Goal: Task Accomplishment & Management: Manage account settings

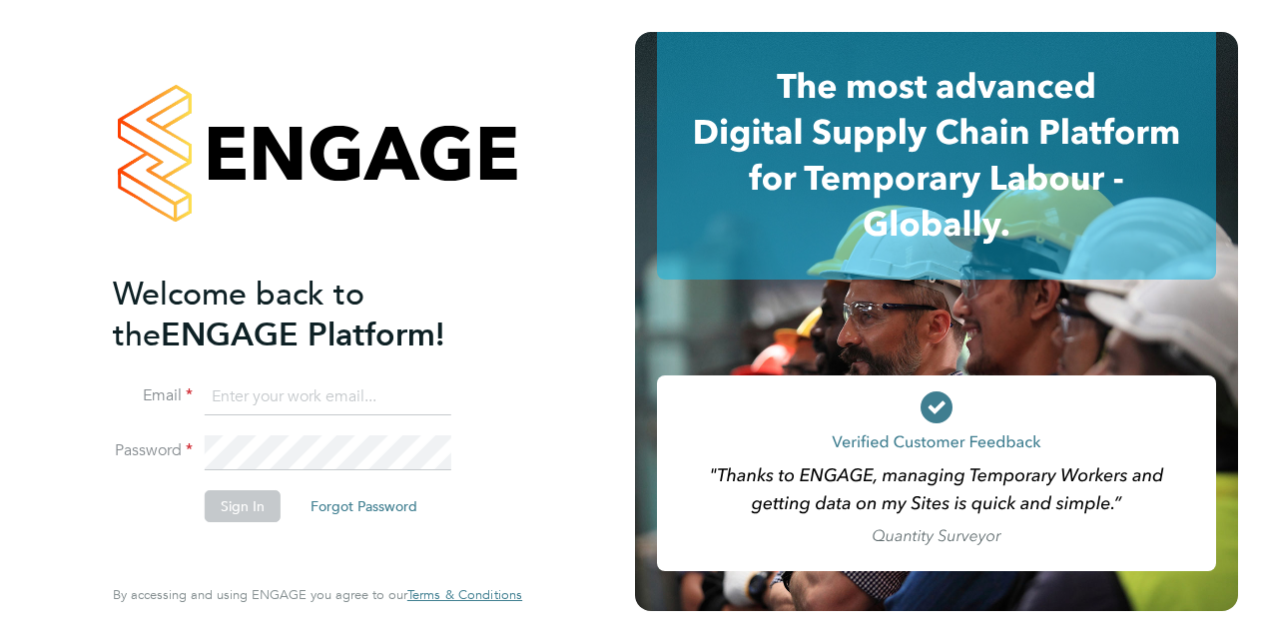
click at [253, 392] on input at bounding box center [328, 397] width 247 height 36
type input "ursula.scheepers@justice.gov.uk"
click at [250, 507] on button "Sign In" at bounding box center [243, 506] width 76 height 32
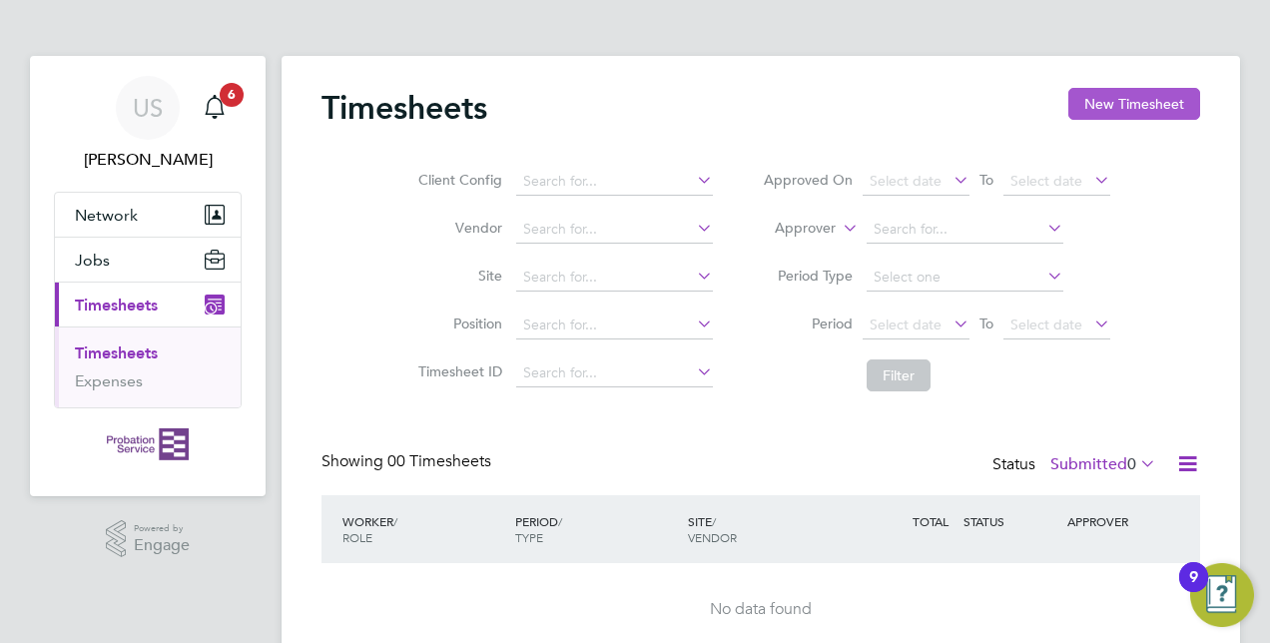
click at [1152, 96] on button "New Timesheet" at bounding box center [1134, 104] width 132 height 32
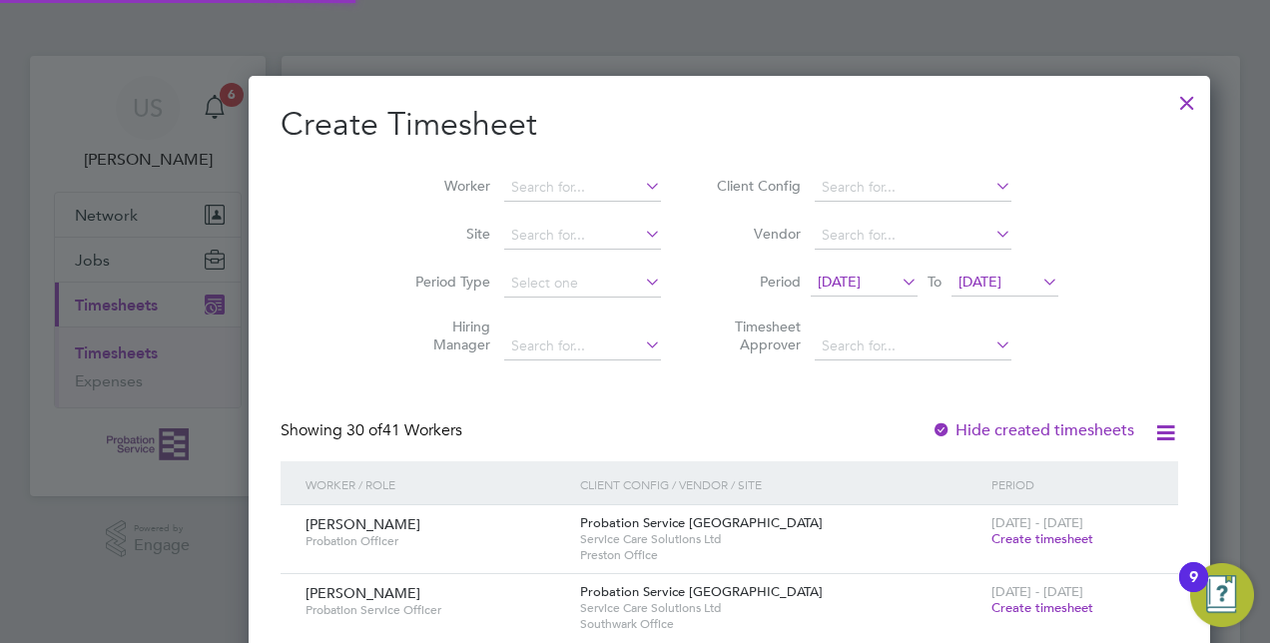
scroll to position [3842, 773]
click at [1102, 278] on div at bounding box center [635, 321] width 1270 height 643
click at [1169, 104] on div at bounding box center [1187, 98] width 36 height 36
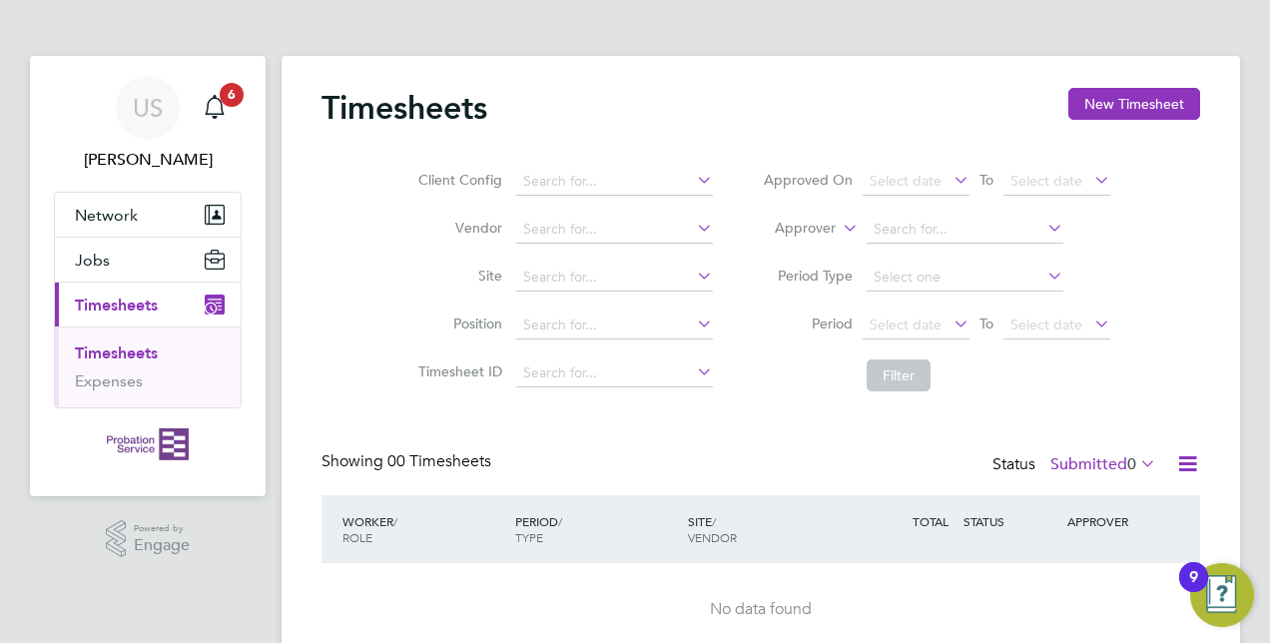
click at [132, 304] on span "Timesheets" at bounding box center [116, 305] width 83 height 19
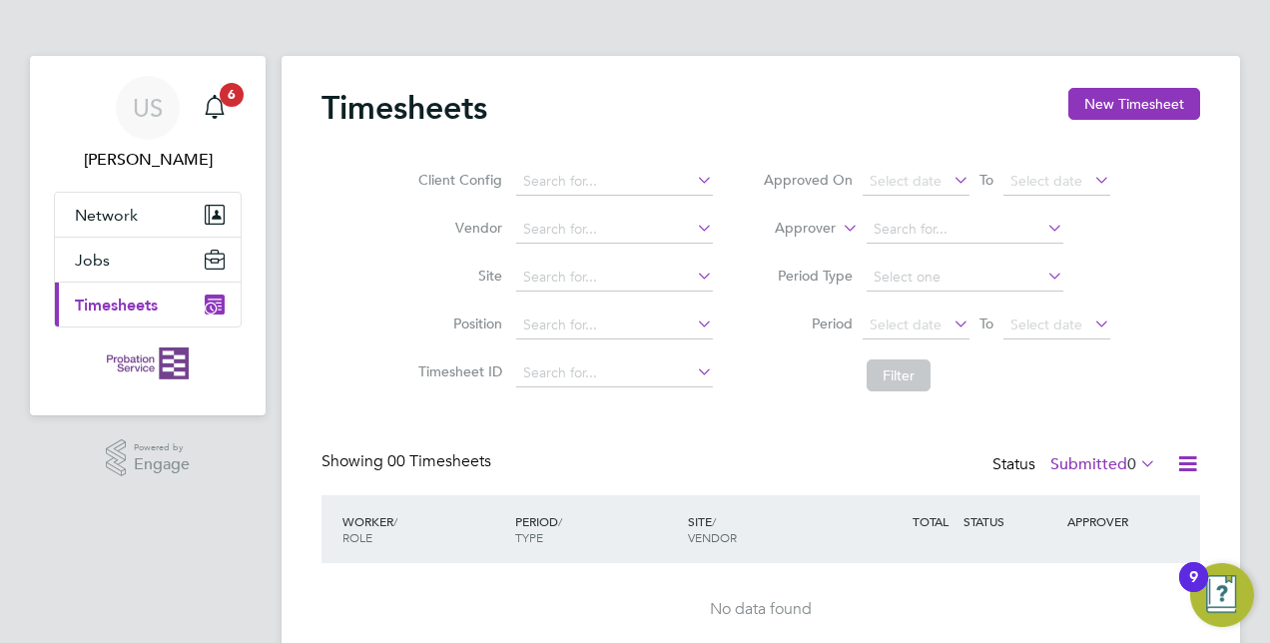
click at [132, 304] on span "Timesheets" at bounding box center [116, 305] width 83 height 19
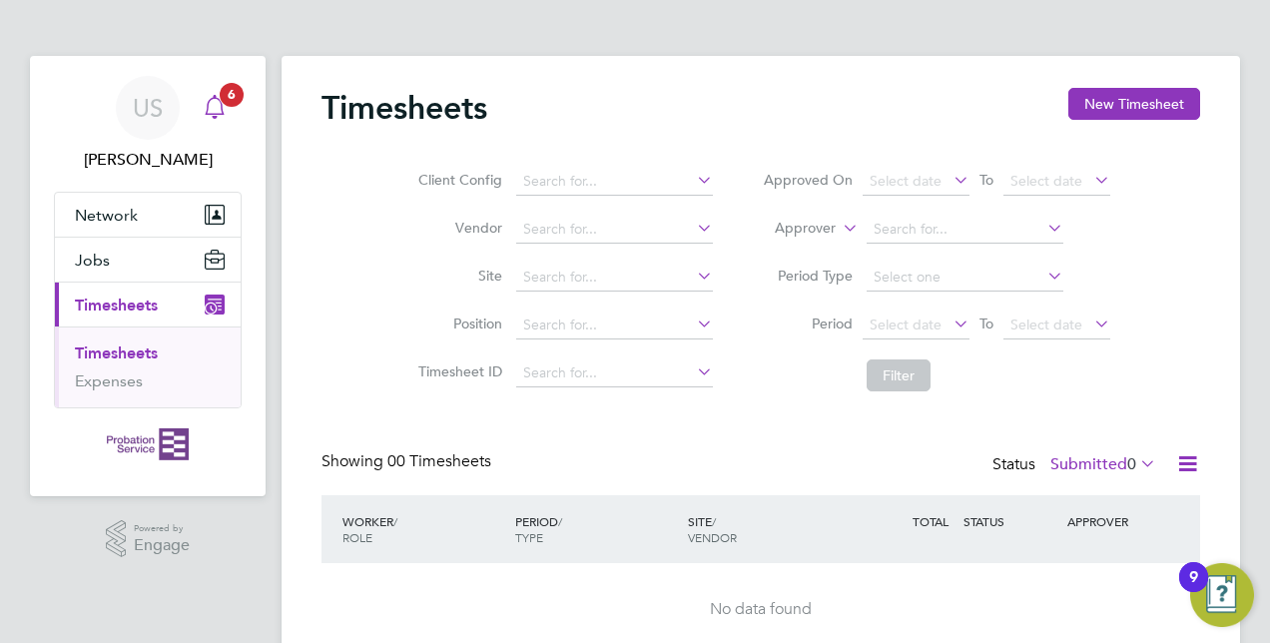
click at [229, 95] on span "6" at bounding box center [232, 95] width 24 height 24
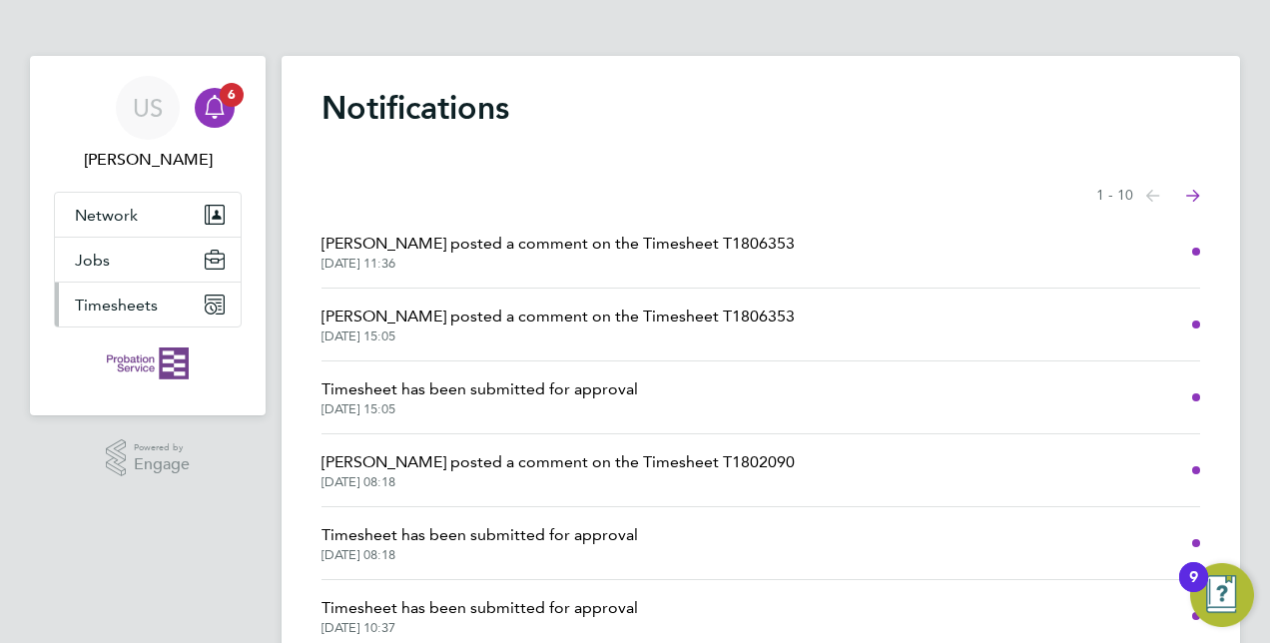
click at [153, 310] on span "Timesheets" at bounding box center [116, 305] width 83 height 19
click at [361, 393] on span "Timesheet has been submitted for approval" at bounding box center [479, 389] width 317 height 24
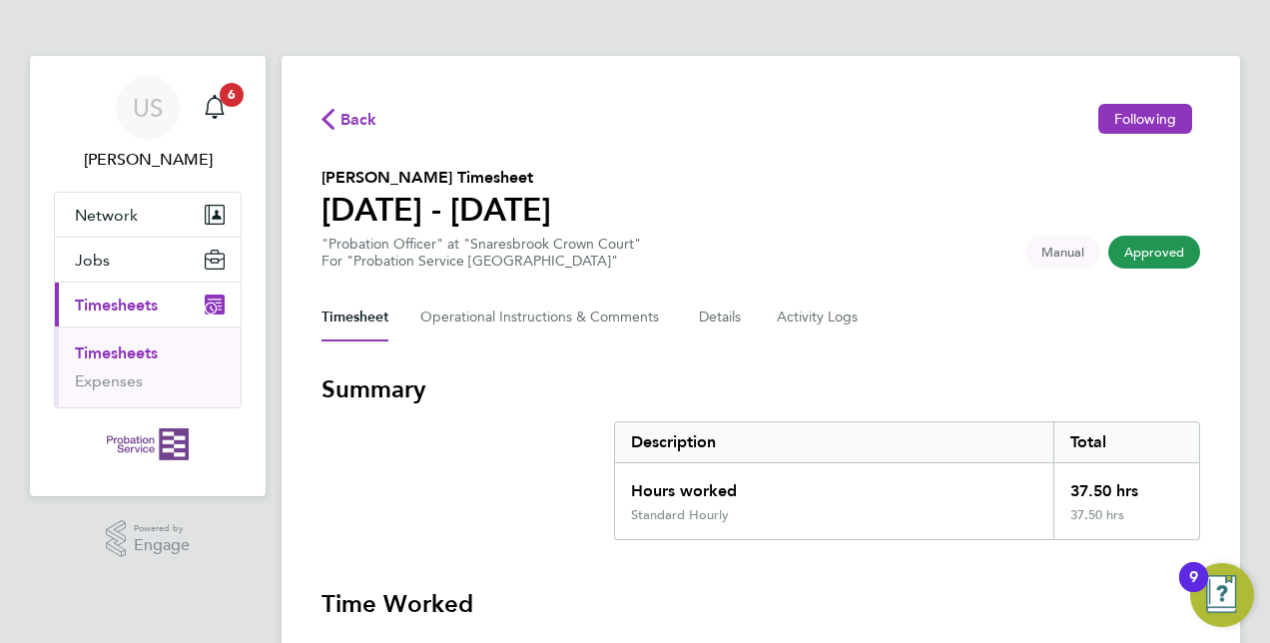
click at [126, 306] on span "Timesheets" at bounding box center [116, 305] width 83 height 19
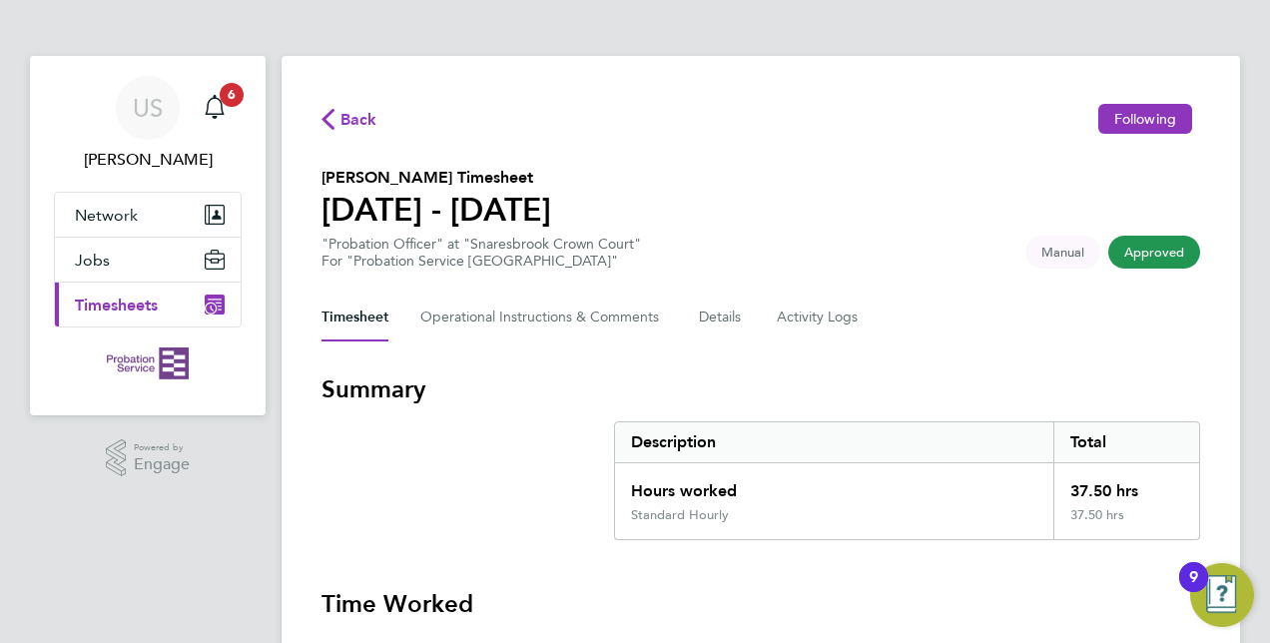
click at [125, 312] on span "Timesheets" at bounding box center [116, 305] width 83 height 19
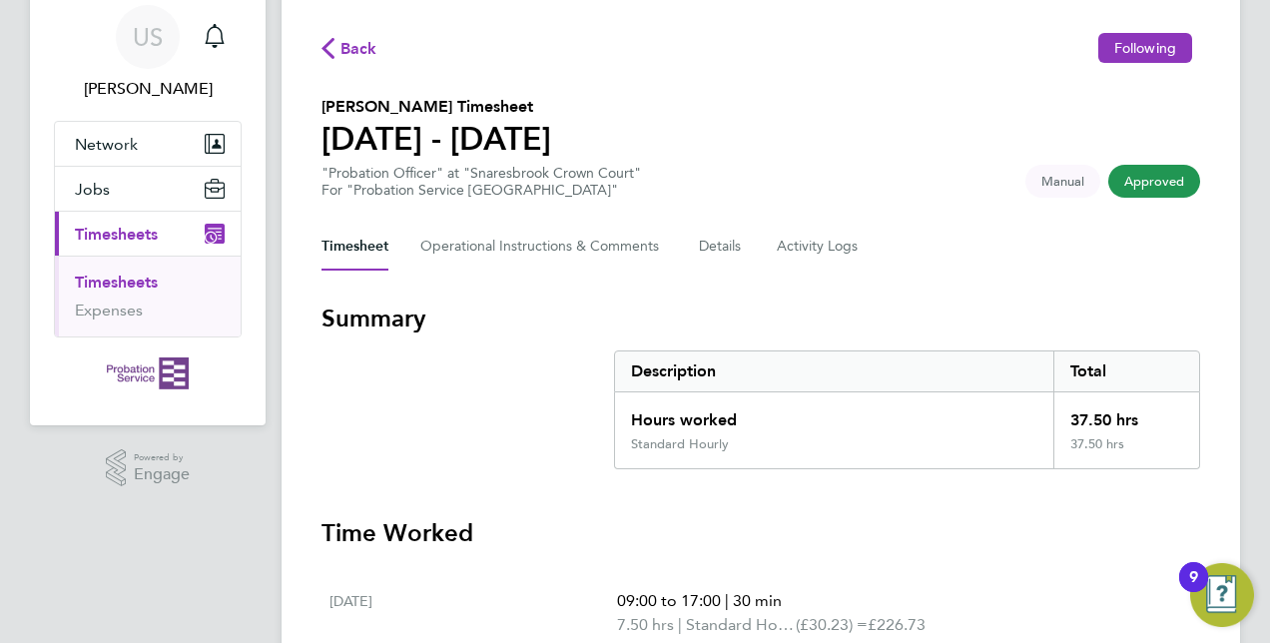
scroll to position [72, 0]
click at [1138, 184] on span "Approved" at bounding box center [1154, 180] width 92 height 33
click at [116, 300] on link "Expenses" at bounding box center [109, 309] width 68 height 19
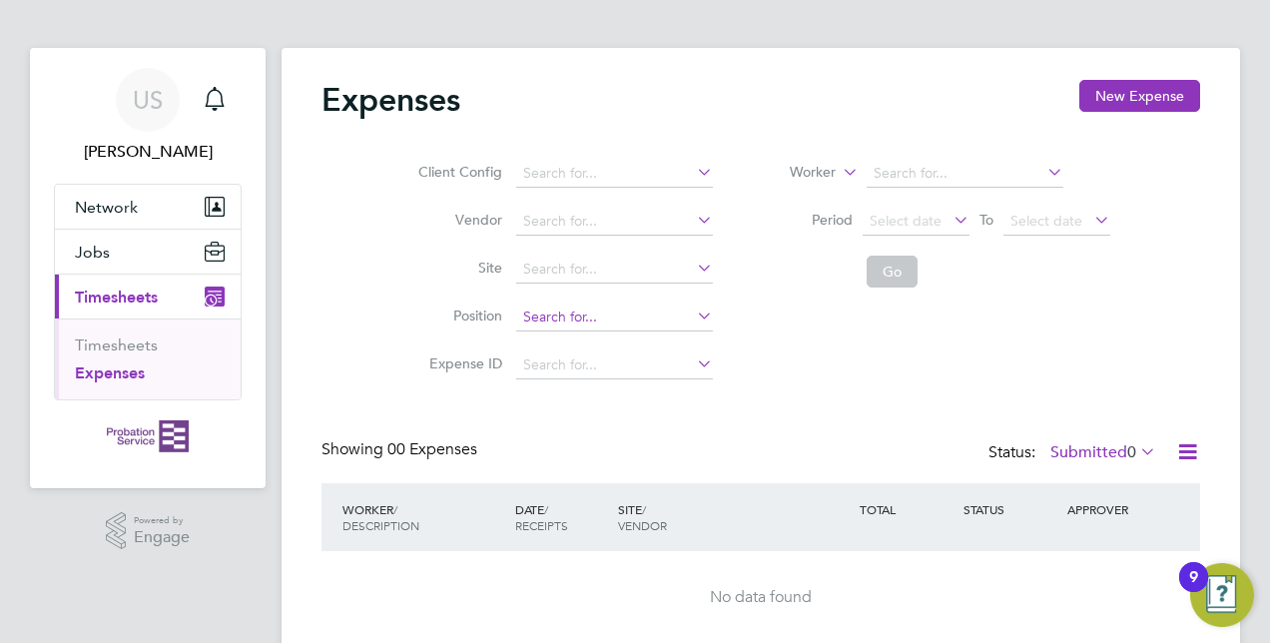
scroll to position [6, 0]
click at [180, 367] on li "Expenses" at bounding box center [150, 375] width 150 height 20
click at [155, 297] on span "Timesheets" at bounding box center [116, 299] width 83 height 19
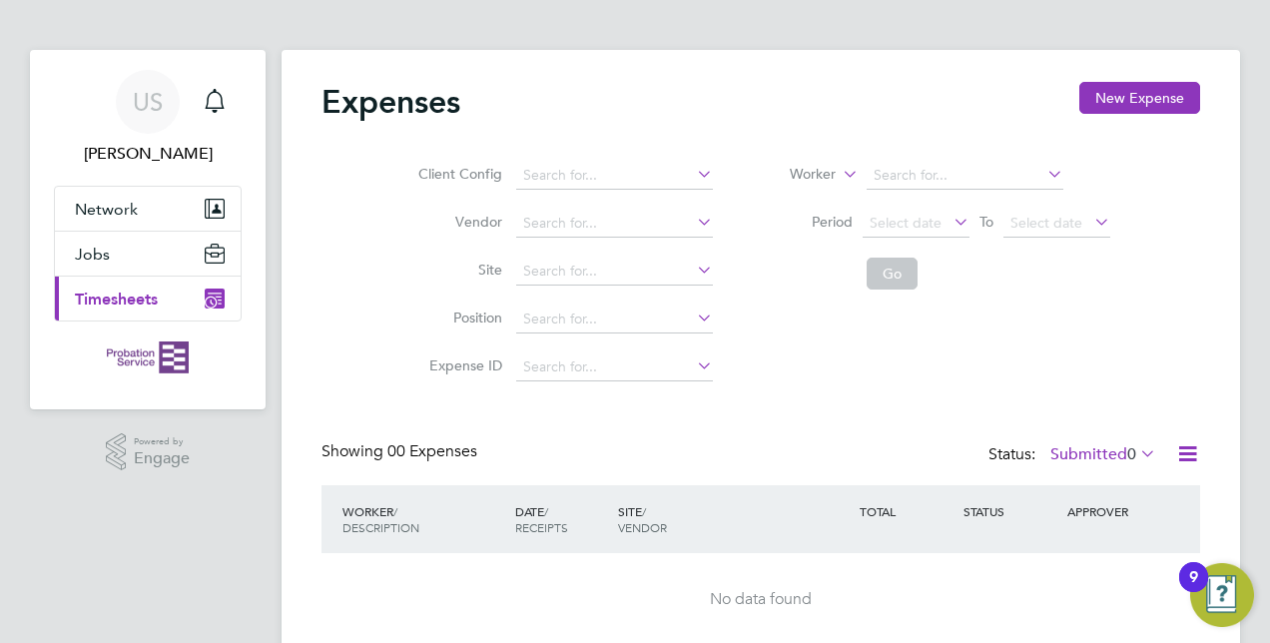
click at [155, 297] on span "Timesheets" at bounding box center [116, 299] width 83 height 19
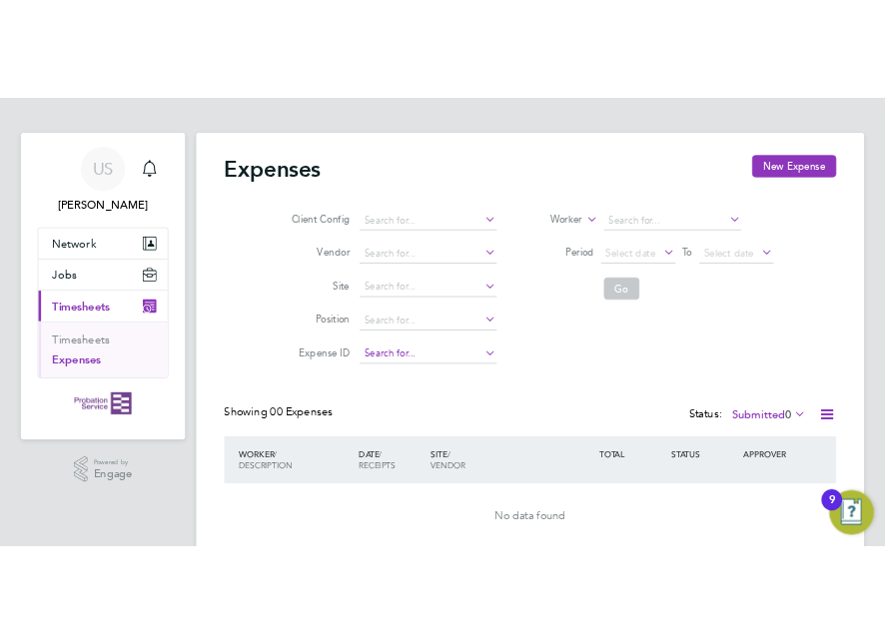
scroll to position [0, 0]
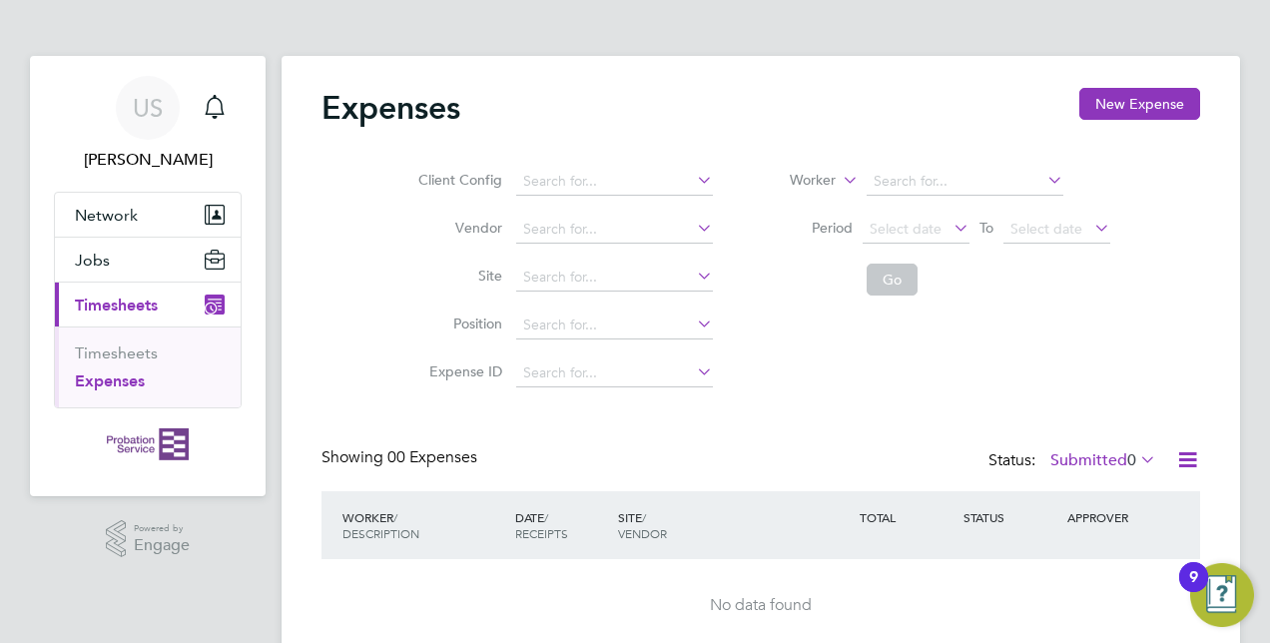
click at [1192, 577] on div "9" at bounding box center [1193, 590] width 9 height 26
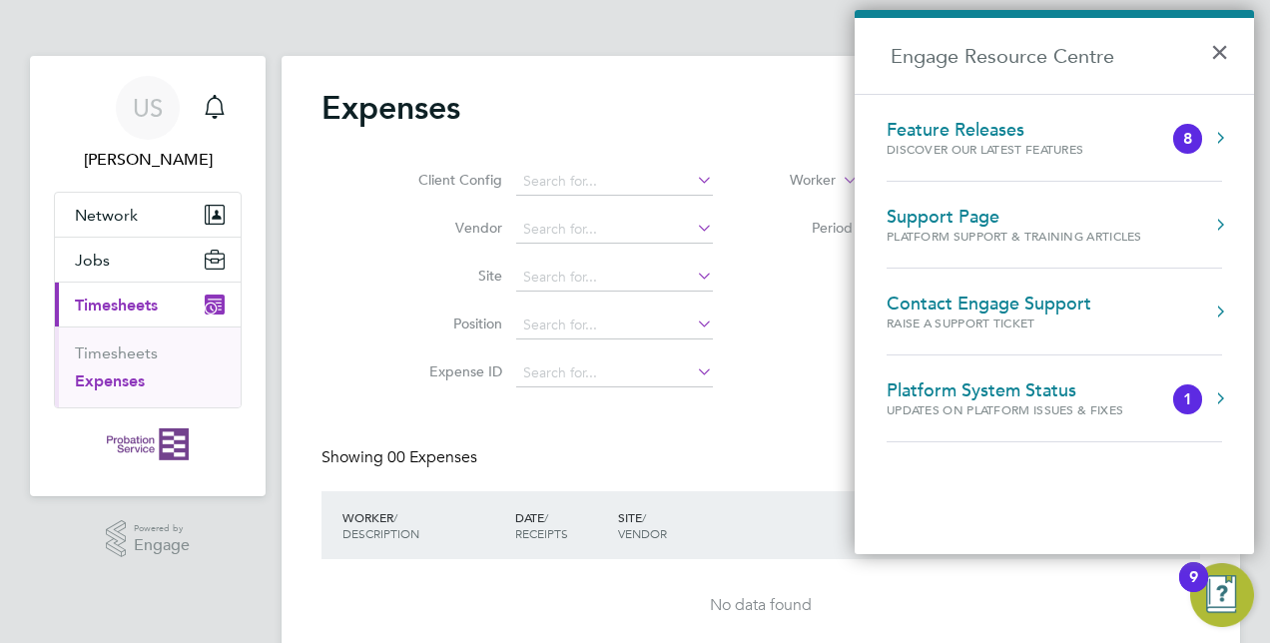
click at [1008, 627] on div "No data found" at bounding box center [760, 605] width 839 height 93
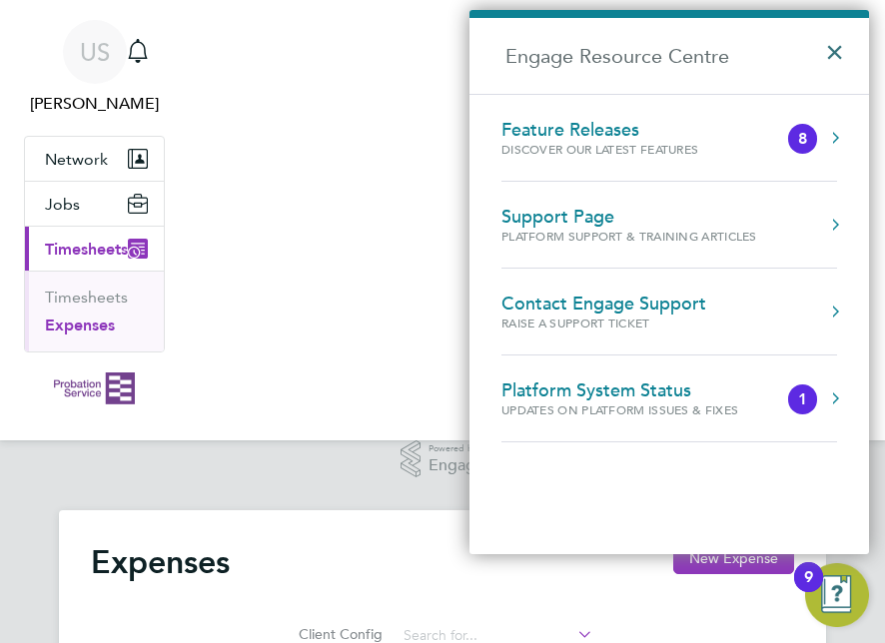
click at [838, 40] on button "×" at bounding box center [839, 46] width 29 height 44
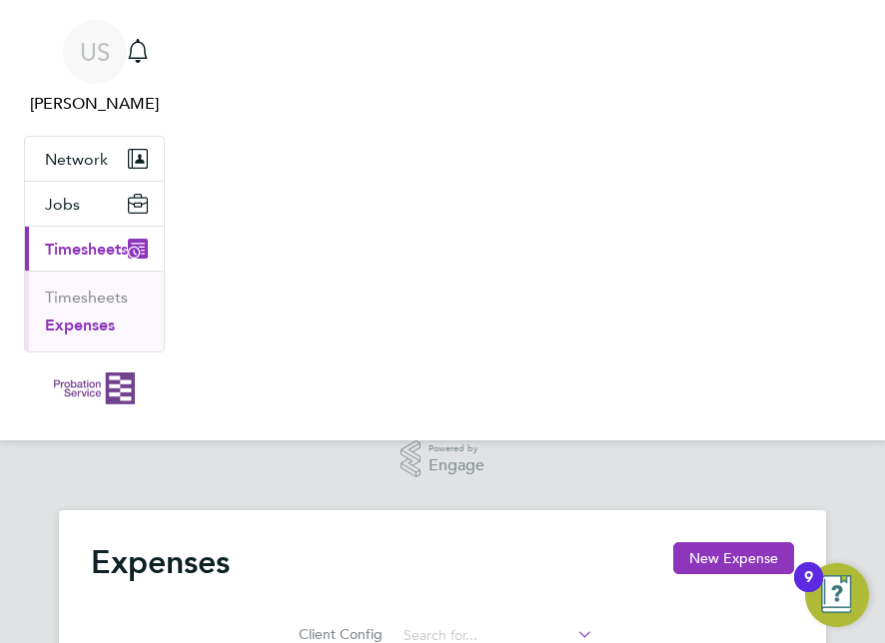
click at [727, 358] on nav "US [PERSON_NAME] Notifications Applications: Network Sites Jobs Placements Curr…" at bounding box center [442, 220] width 885 height 440
